Goal: Task Accomplishment & Management: Use online tool/utility

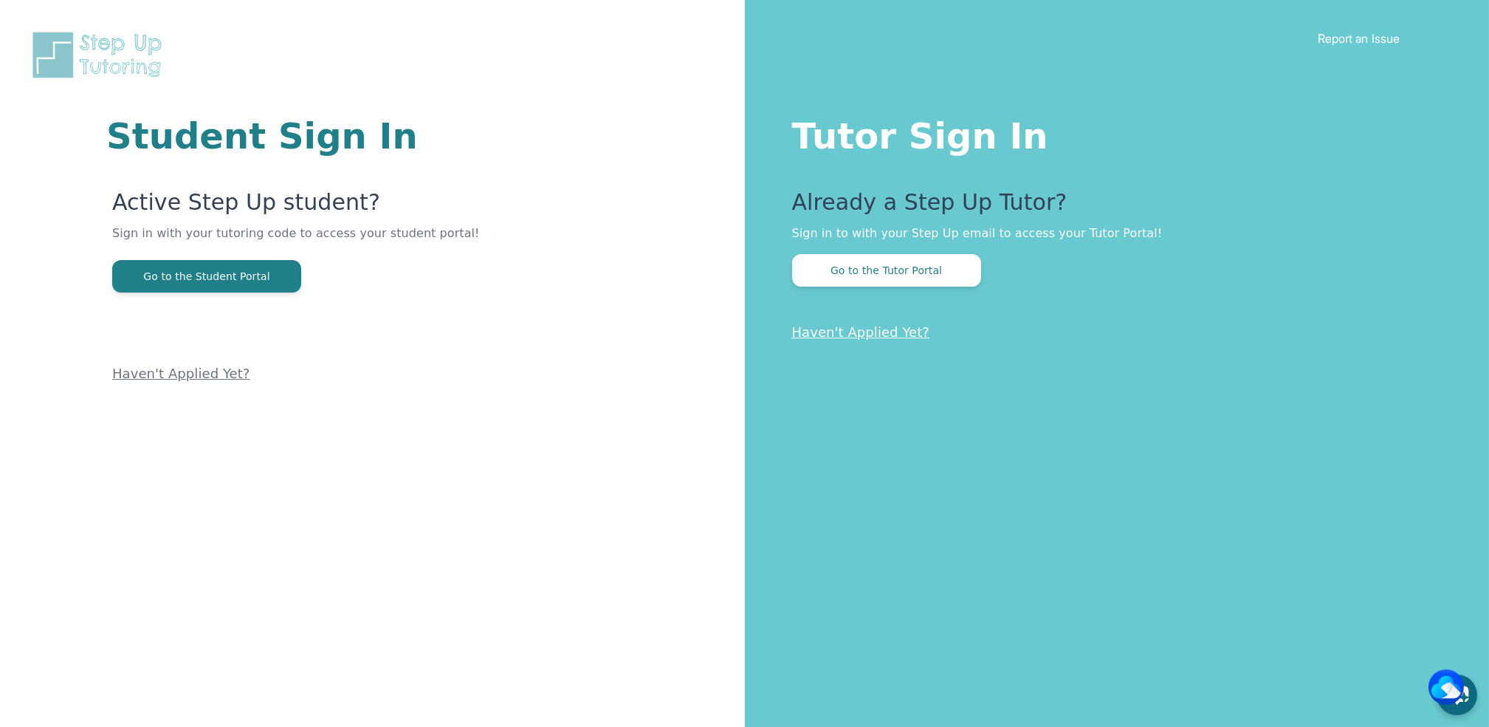
drag, startPoint x: 833, startPoint y: 267, endPoint x: 785, endPoint y: 275, distance: 48.6
click at [785, 275] on div "Tutor Sign In Already a Step Up Tutor? Sign in to with your Step Up email to ac…" at bounding box center [1117, 363] width 745 height 727
click at [840, 272] on button "Go to the Tutor Portal" at bounding box center [886, 270] width 189 height 32
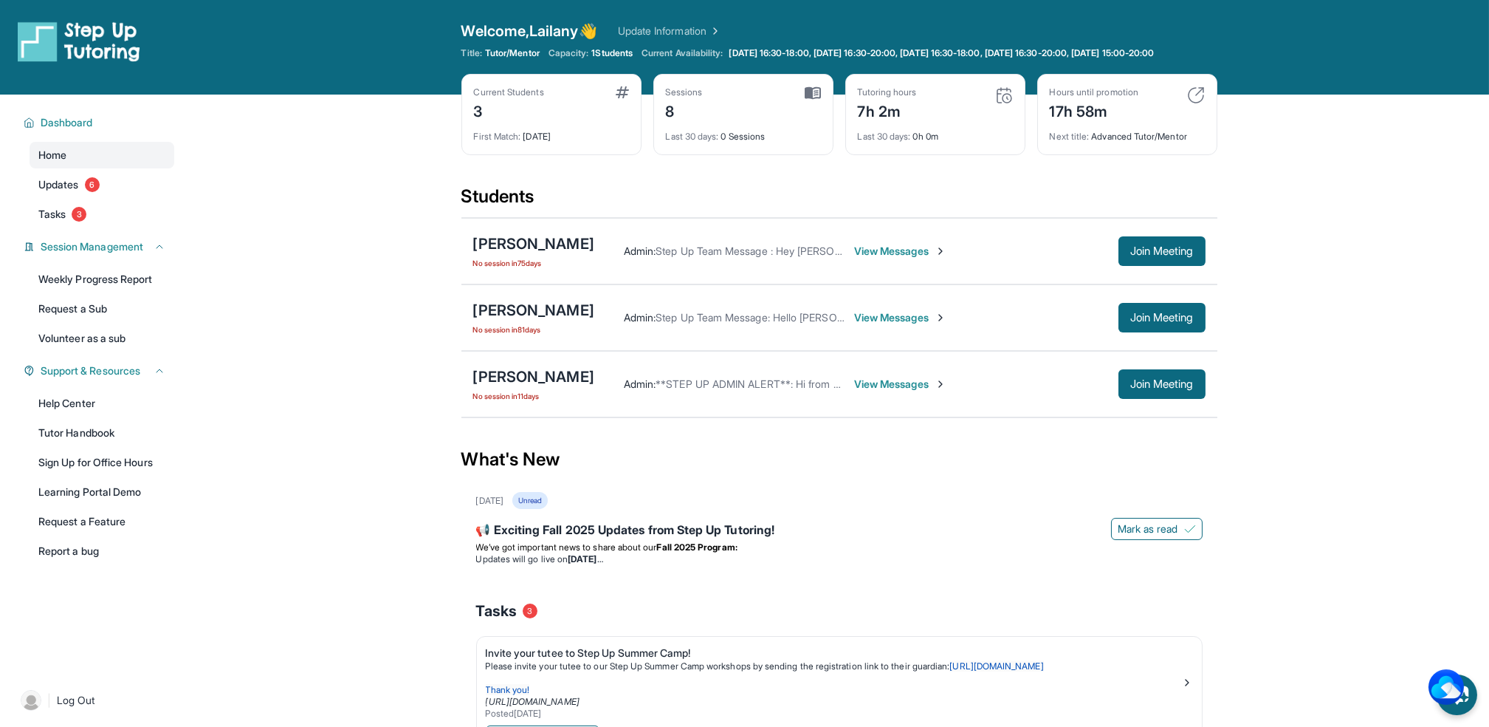
click at [1130, 111] on div "17h 58m" at bounding box center [1094, 110] width 89 height 24
click at [1197, 101] on img at bounding box center [1196, 95] width 18 height 18
